Goal: Task Accomplishment & Management: Complete application form

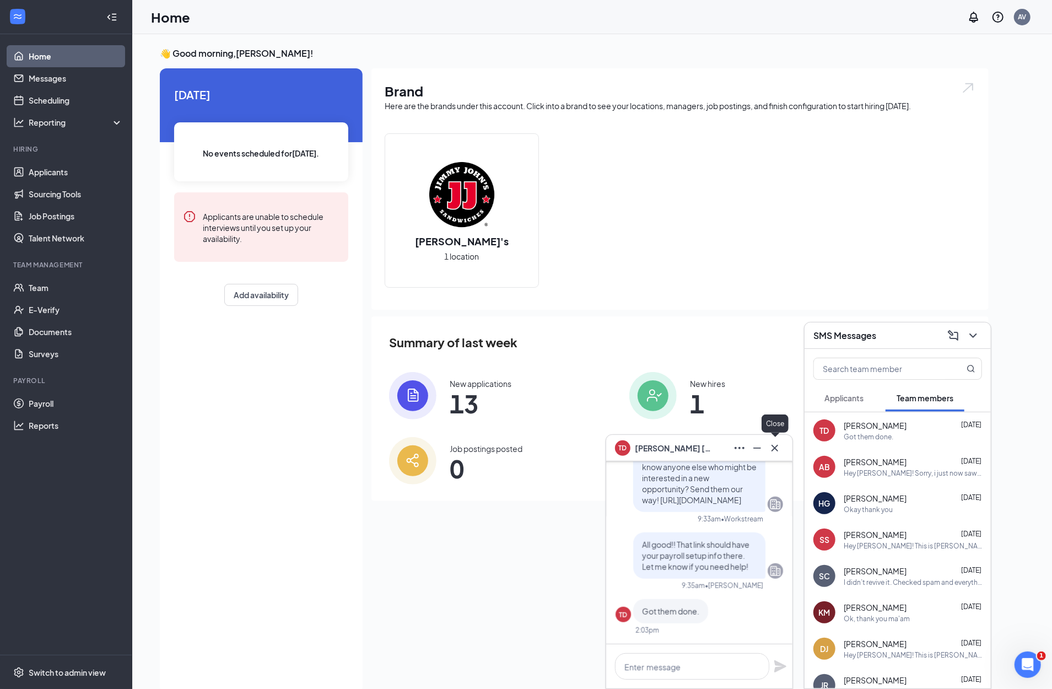
drag, startPoint x: 774, startPoint y: 451, endPoint x: 781, endPoint y: 452, distance: 7.2
click at [774, 451] on icon "Cross" at bounding box center [774, 447] width 13 height 13
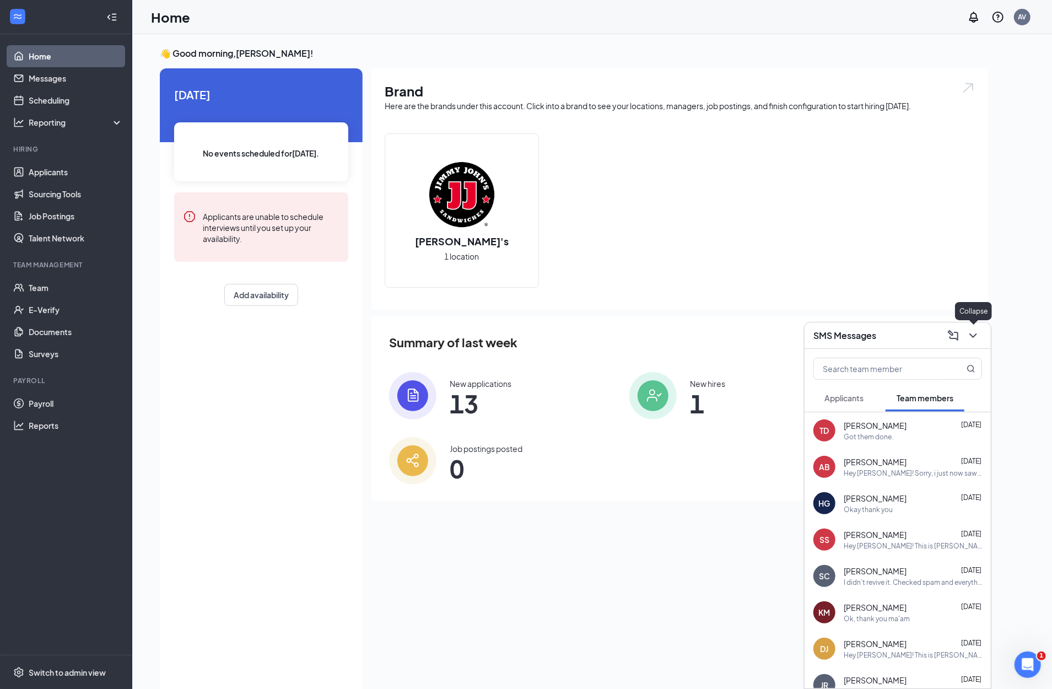
click at [977, 335] on icon "ChevronDown" at bounding box center [972, 335] width 13 height 13
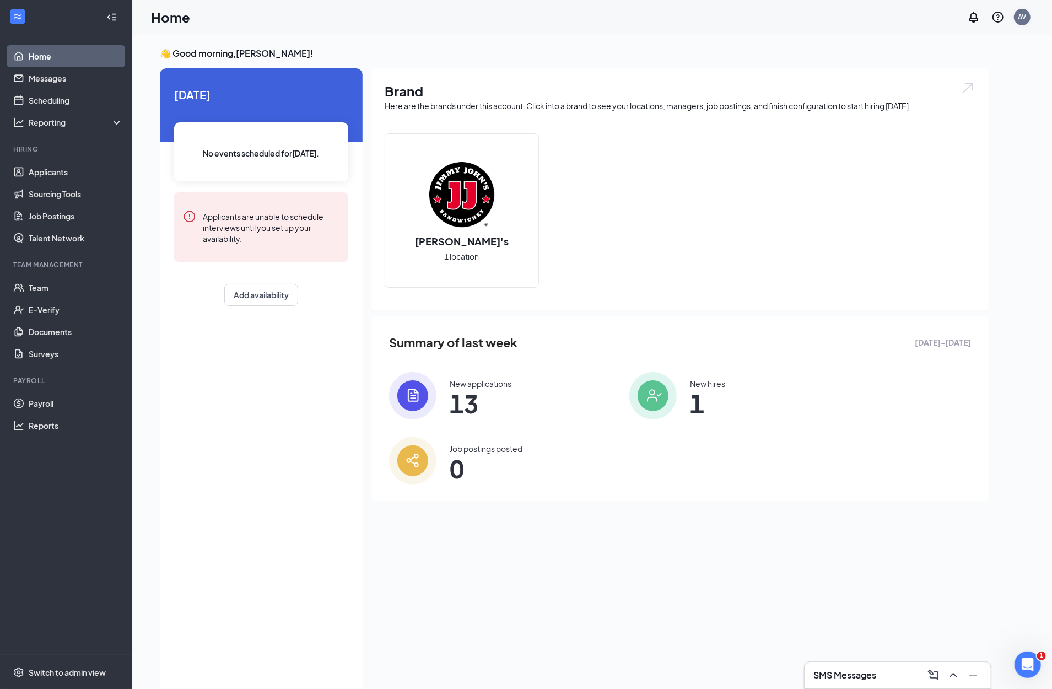
click at [1025, 14] on div "AV" at bounding box center [1022, 16] width 8 height 9
click at [949, 144] on link "Switch account" at bounding box center [934, 142] width 55 height 10
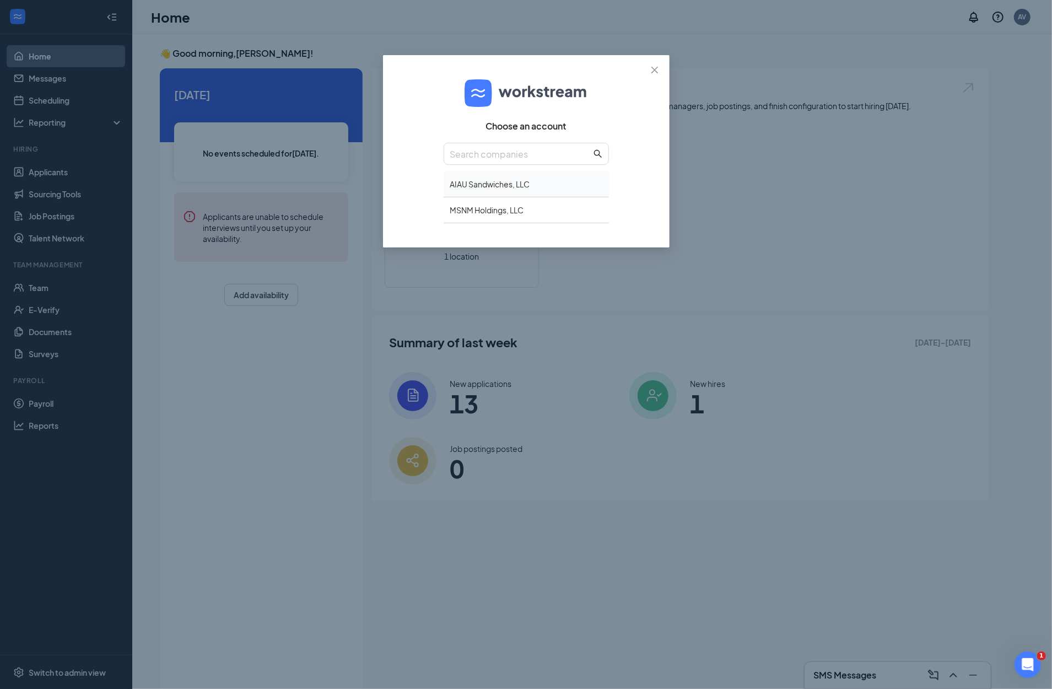
click at [499, 180] on div "AIAU Sandwiches, LLC" at bounding box center [525, 184] width 165 height 26
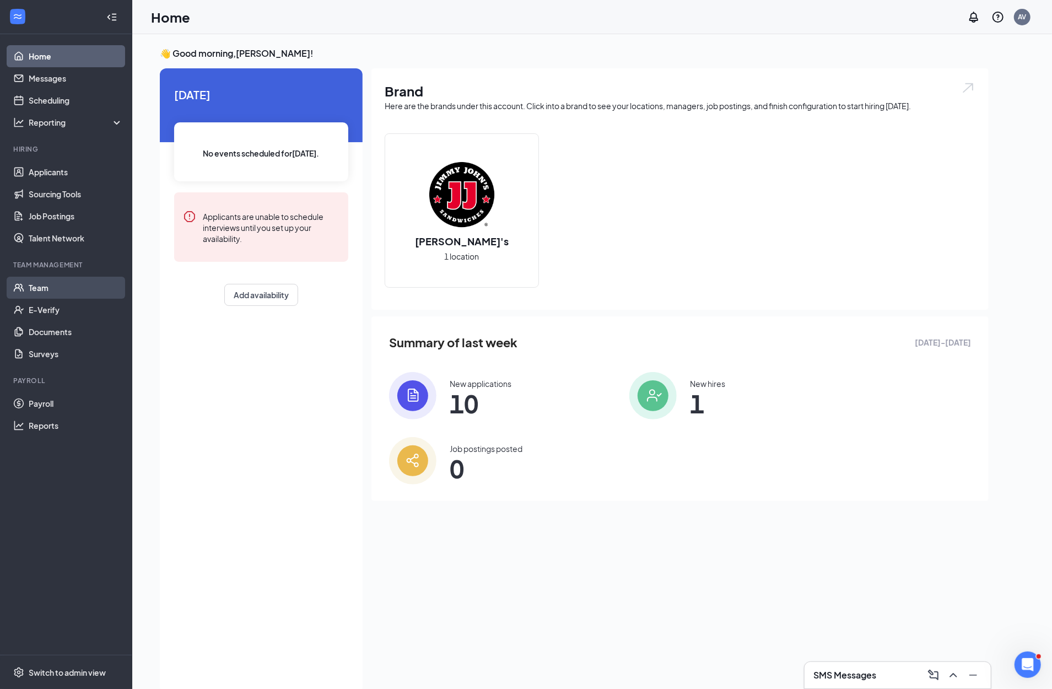
click at [31, 287] on link "Team" at bounding box center [76, 288] width 94 height 22
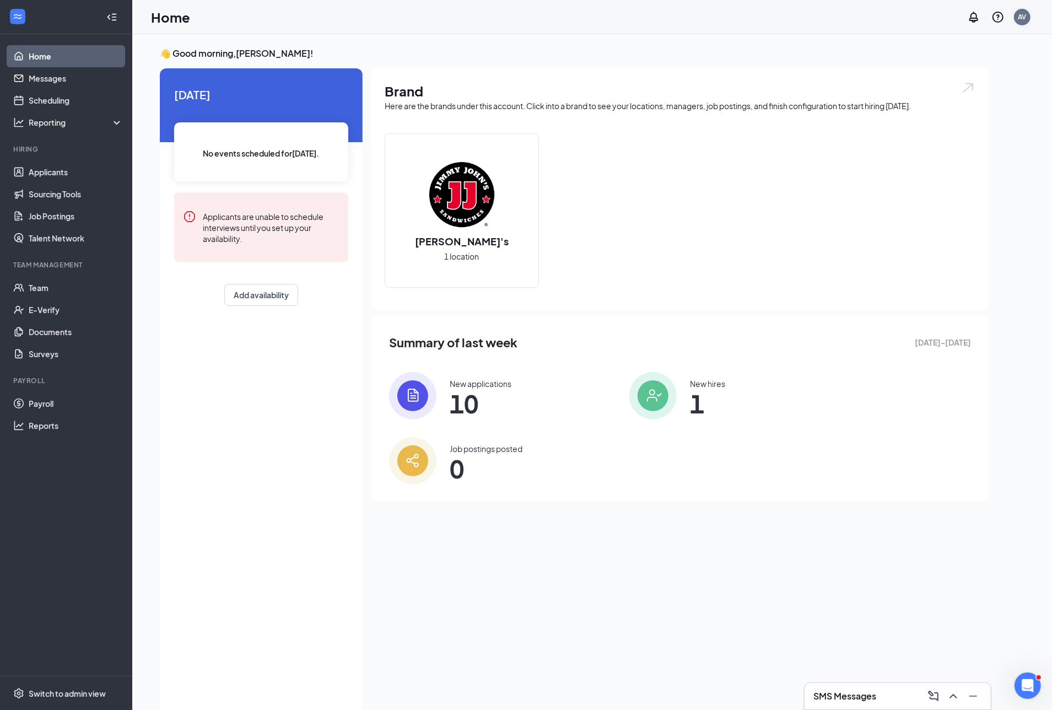
click at [1019, 20] on div "AV" at bounding box center [1022, 16] width 8 height 9
click at [944, 142] on link "Switch account" at bounding box center [934, 142] width 55 height 10
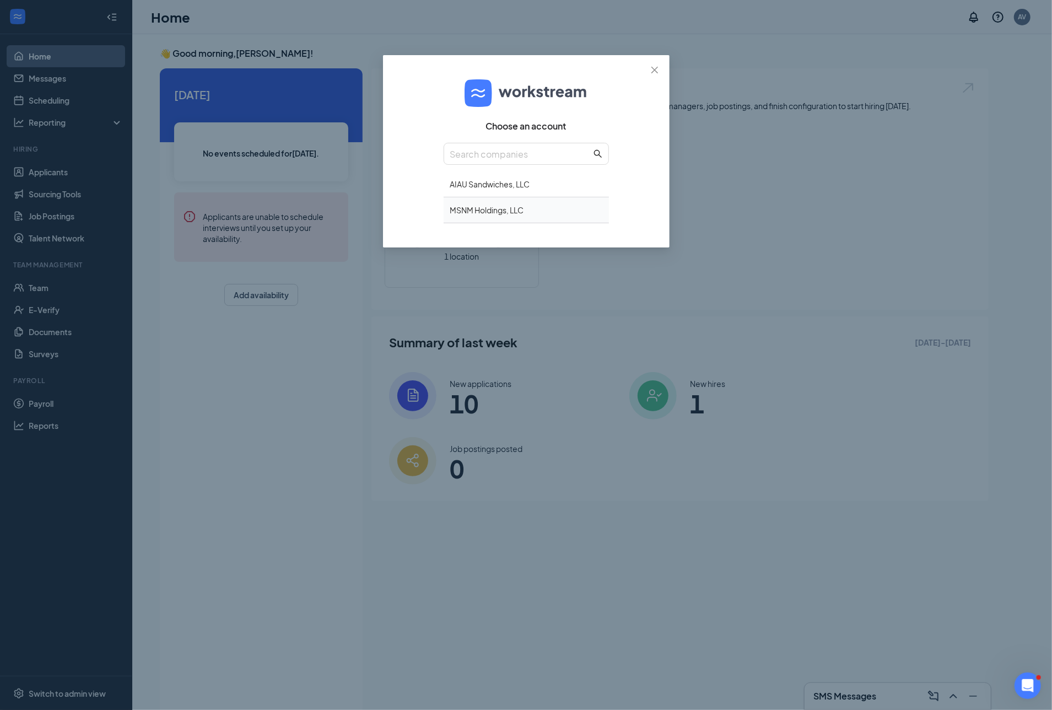
click at [470, 206] on div "MSNM Holdings, LLC" at bounding box center [525, 210] width 165 height 26
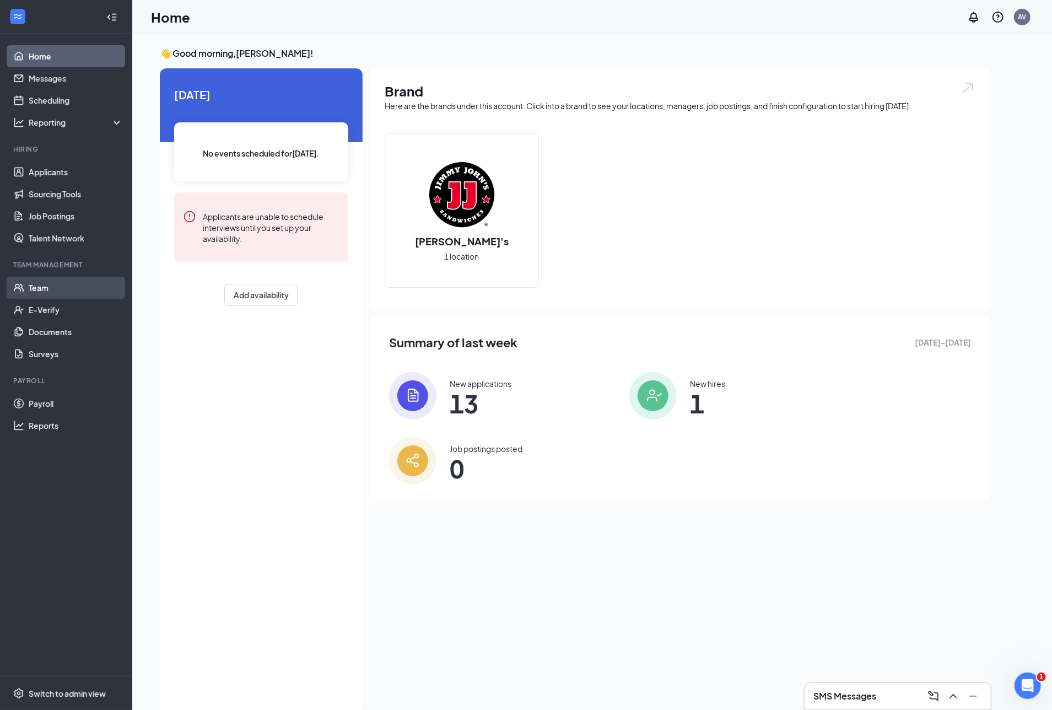
click at [54, 290] on link "Team" at bounding box center [76, 288] width 94 height 22
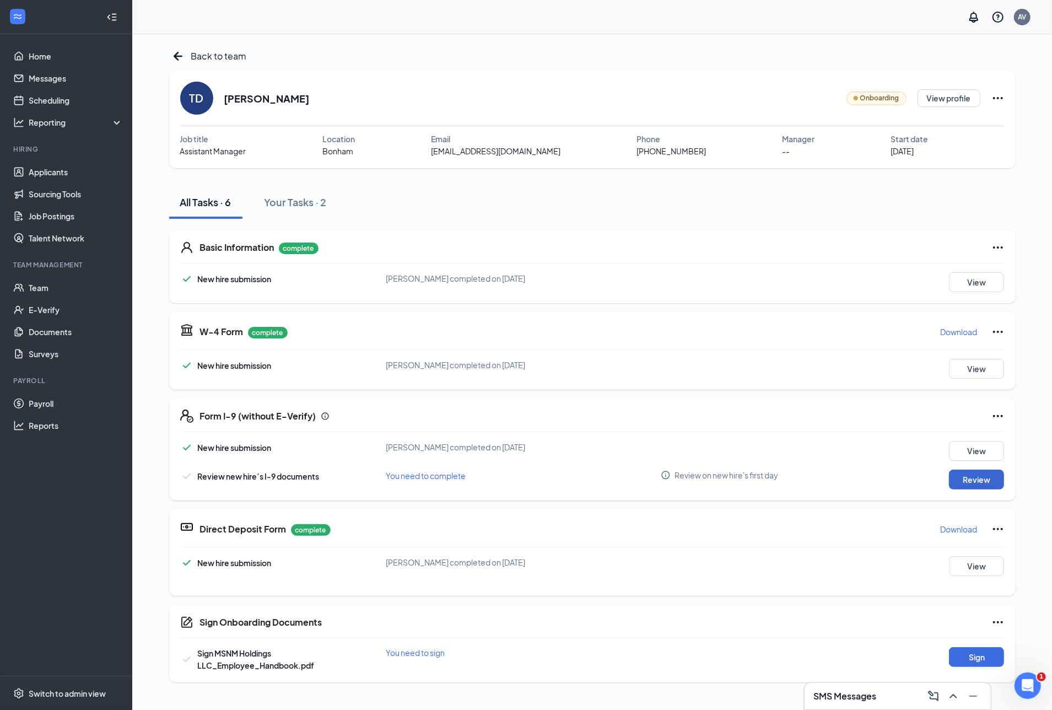
click at [974, 481] on button "Review" at bounding box center [976, 479] width 55 height 20
type input "09/10/2025"
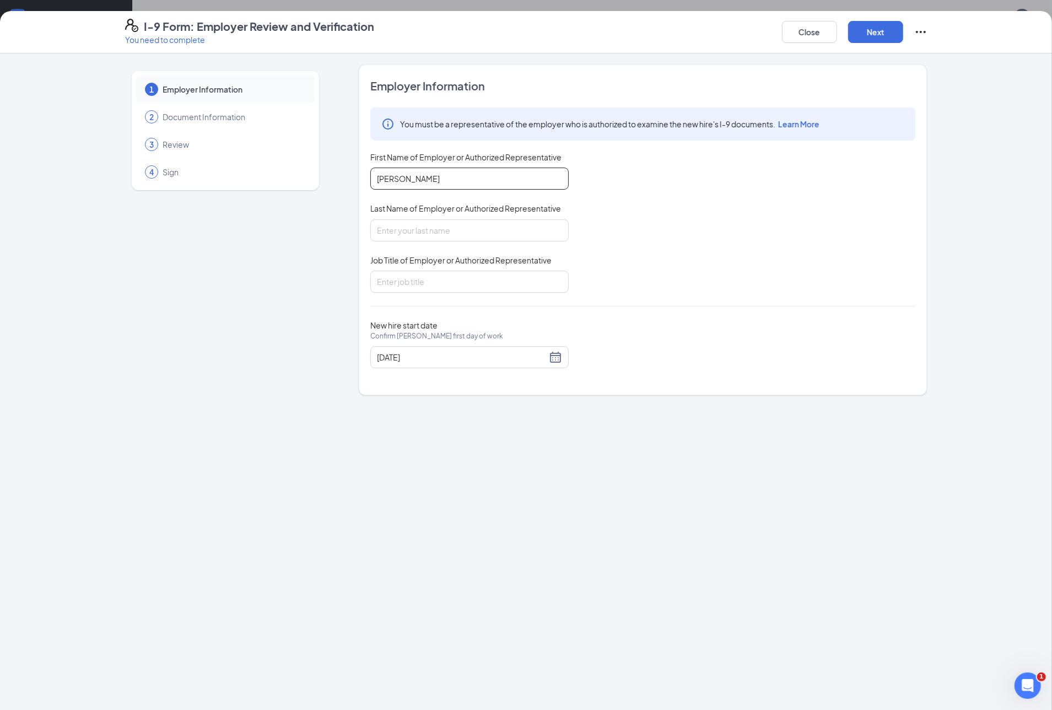
type input "Aimee"
type input "Vance"
type input "HR"
drag, startPoint x: 808, startPoint y: 336, endPoint x: 816, endPoint y: 212, distance: 124.2
click at [808, 335] on div "New hire start date Confirm Teresa Douthit's first day of work 09/10/2025" at bounding box center [642, 344] width 545 height 48
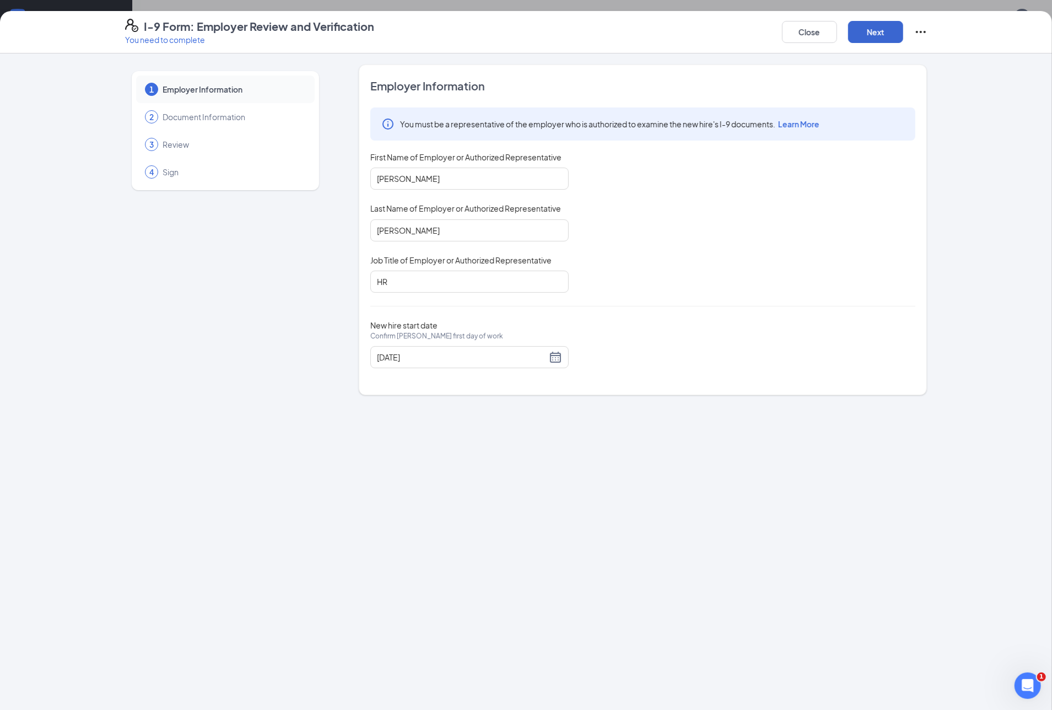
click at [879, 24] on button "Next" at bounding box center [875, 32] width 55 height 22
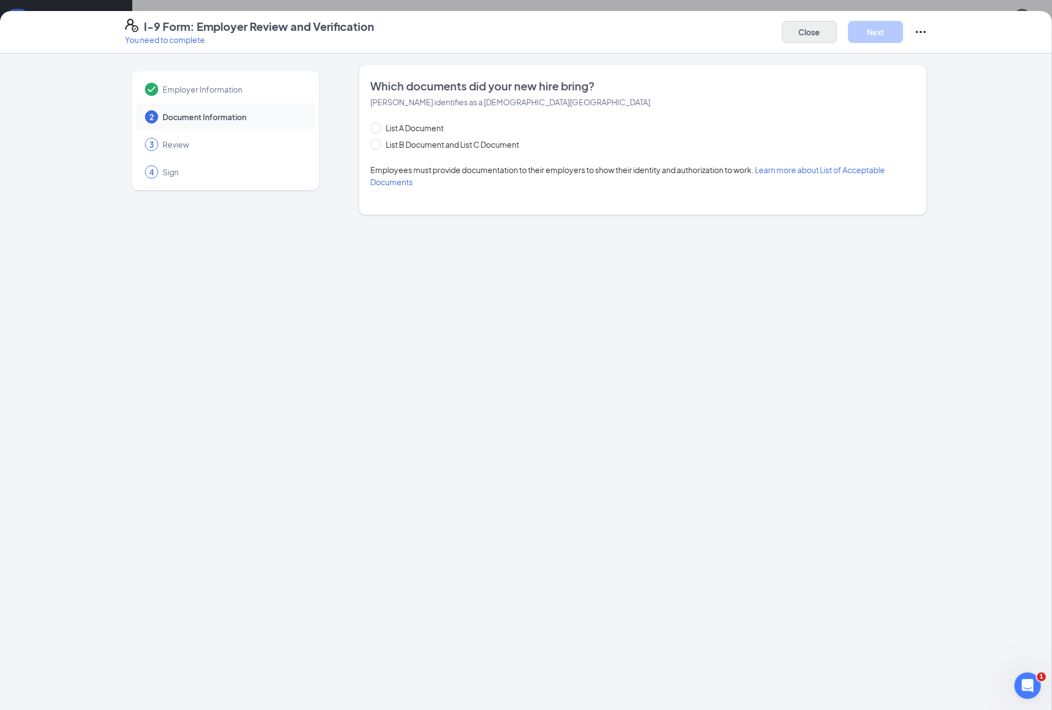
click at [808, 29] on button "Close" at bounding box center [809, 32] width 55 height 22
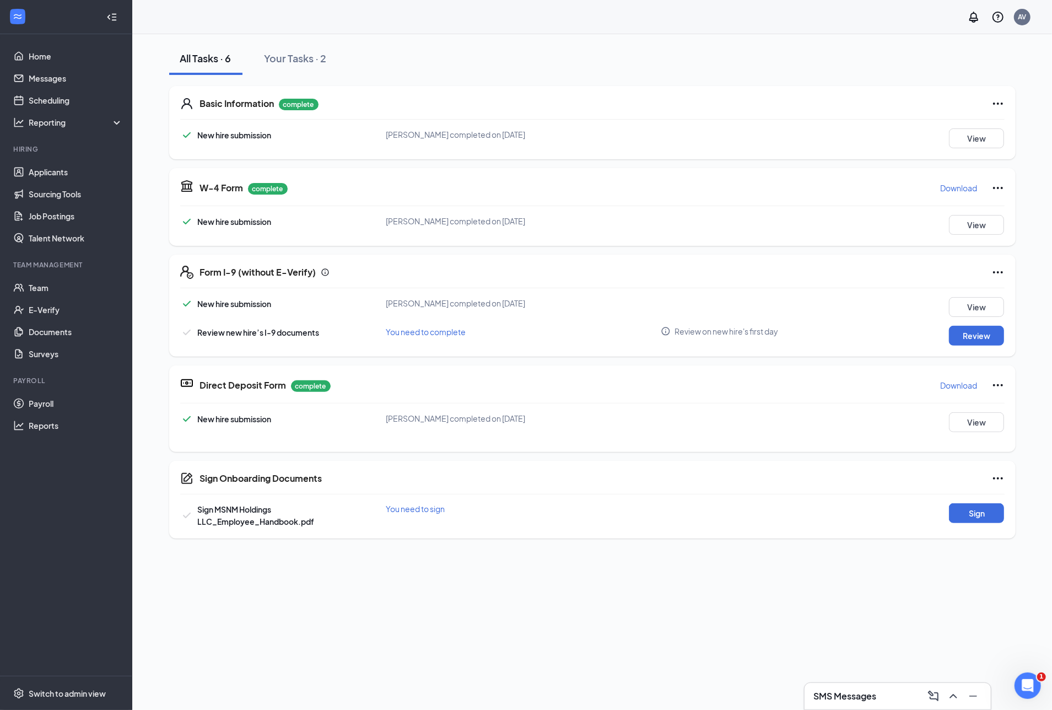
scroll to position [174, 0]
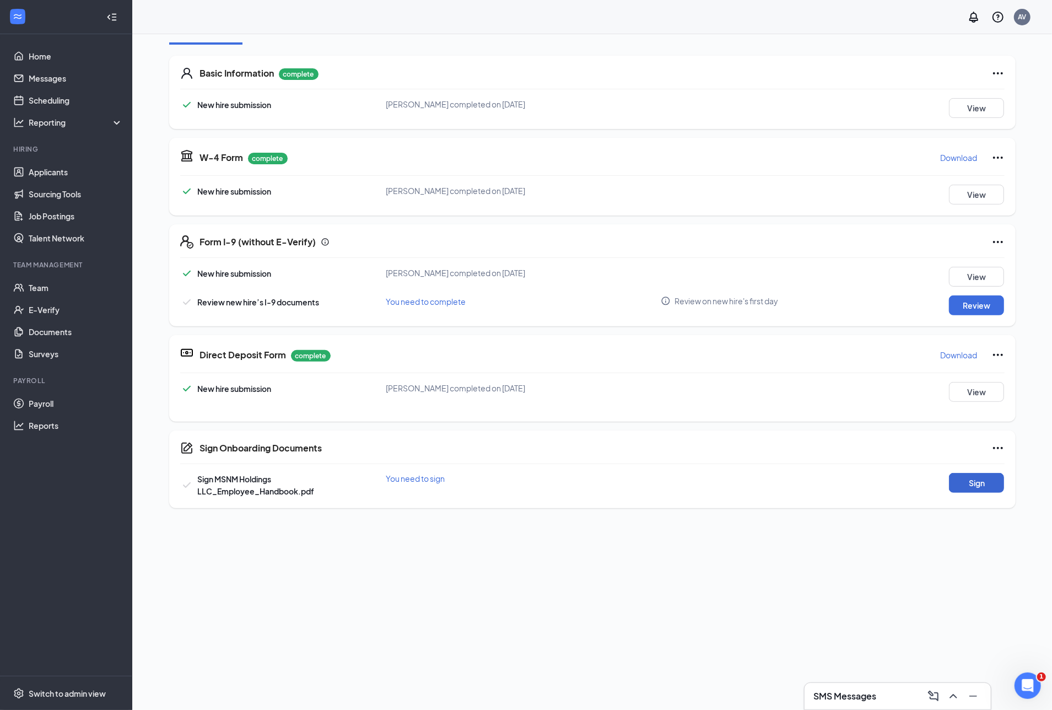
click at [977, 485] on button "Sign" at bounding box center [976, 483] width 55 height 20
click at [639, 201] on div "Sign Onboarding Documents Teresa Douthit completed on Sep 16, 2025 Close Sign M…" at bounding box center [526, 355] width 1052 height 710
